Goal: Information Seeking & Learning: Learn about a topic

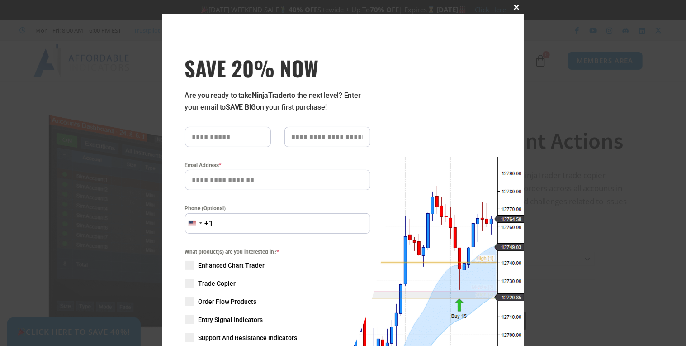
click at [513, 5] on span at bounding box center [517, 7] width 14 height 5
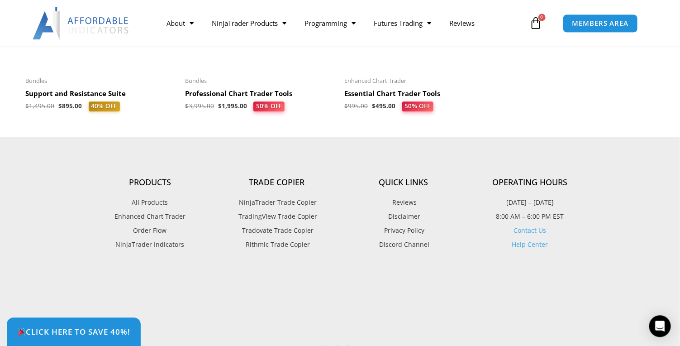
scroll to position [2513, 0]
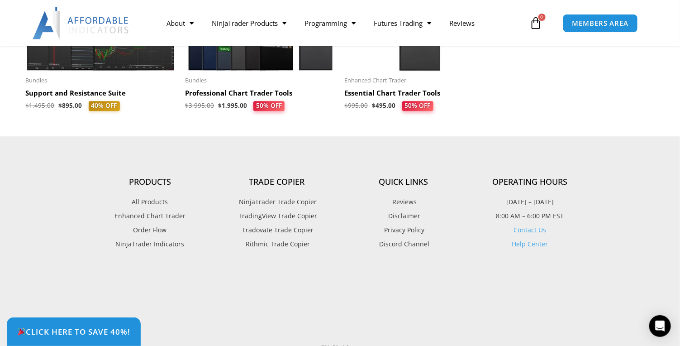
click at [532, 234] on link "Contact Us" at bounding box center [530, 229] width 33 height 9
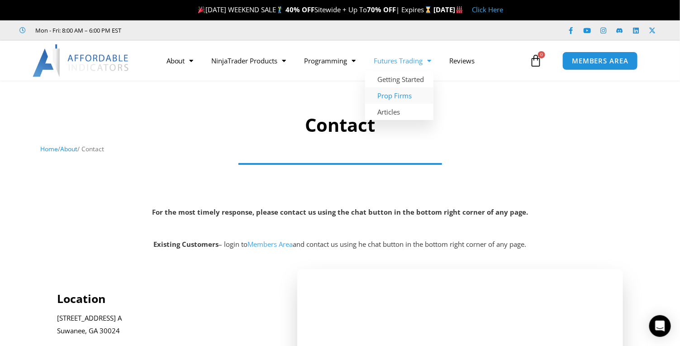
click at [403, 96] on link "Prop Firms" at bounding box center [399, 95] width 68 height 16
